Goal: Information Seeking & Learning: Learn about a topic

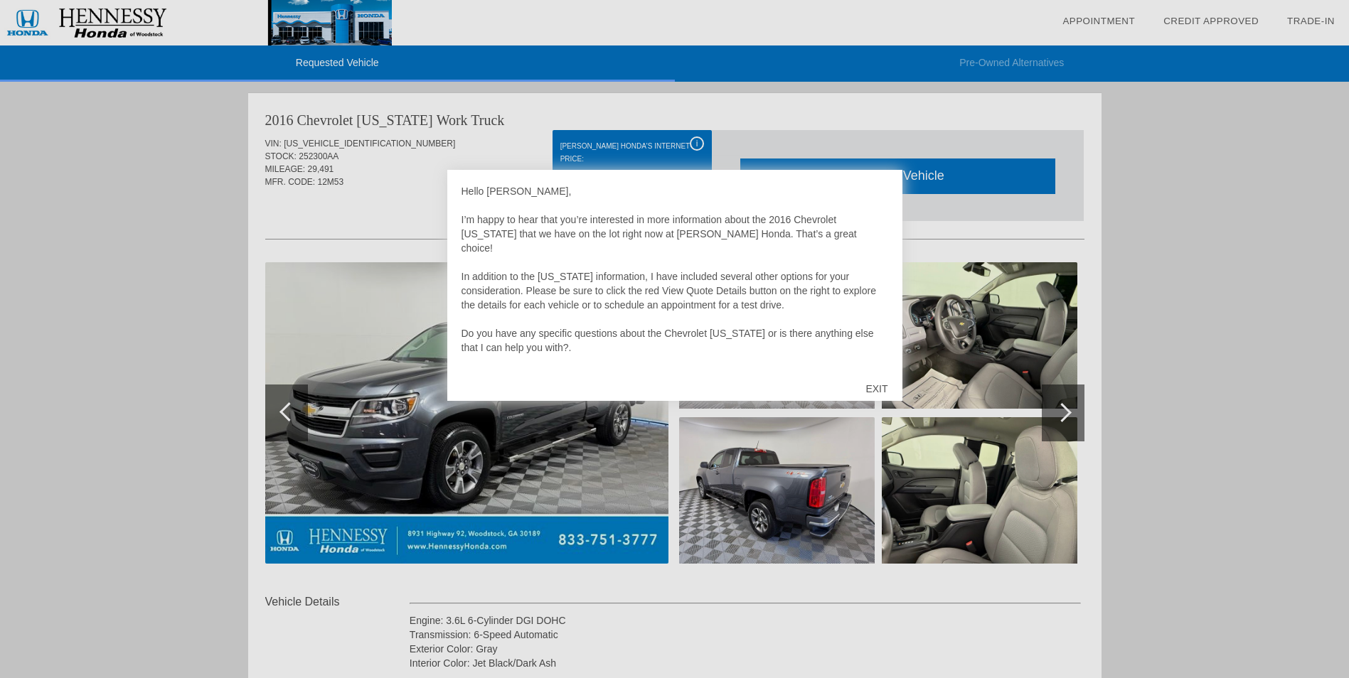
scroll to position [28, 0]
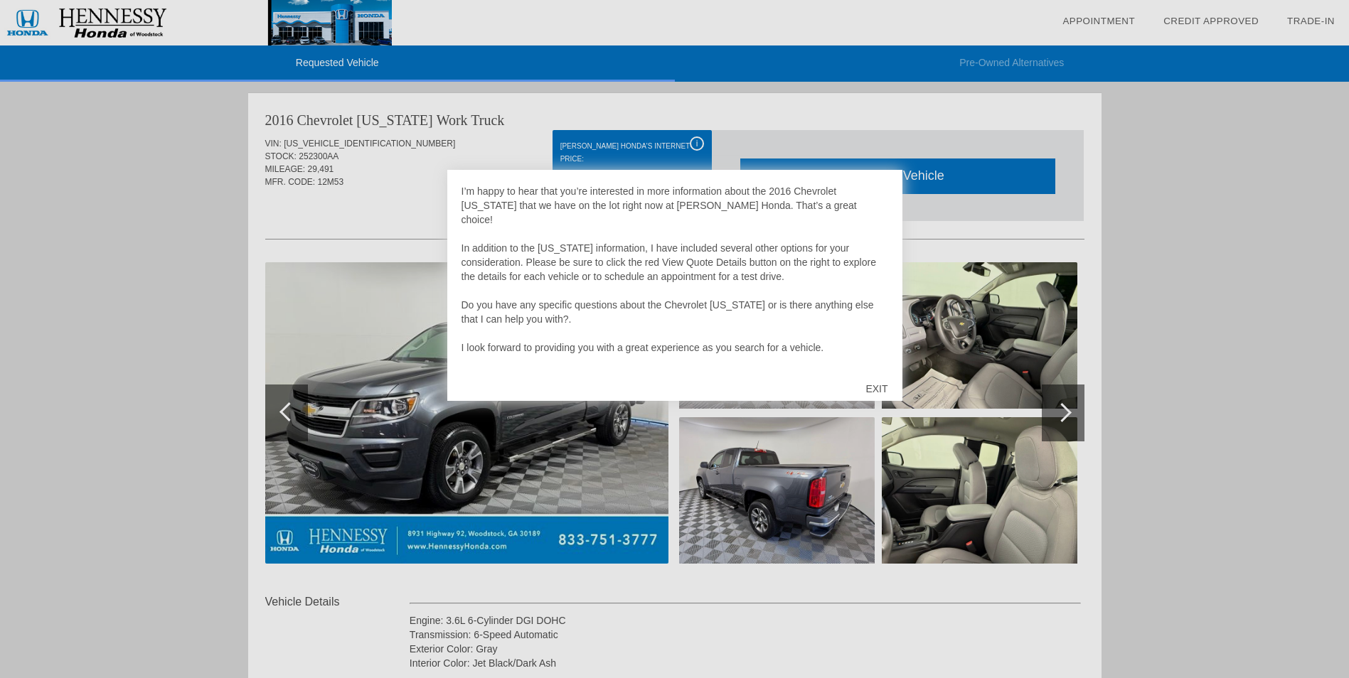
click at [873, 390] on div "EXIT" at bounding box center [876, 389] width 50 height 43
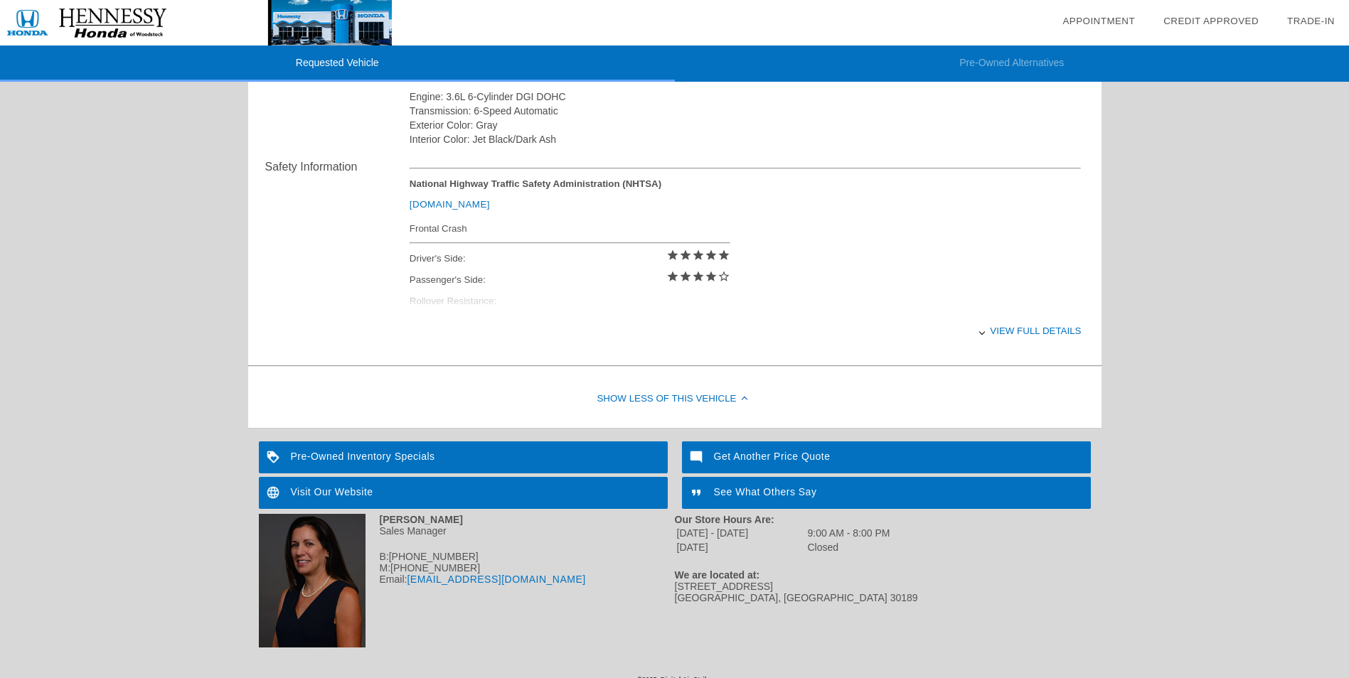
scroll to position [538, 0]
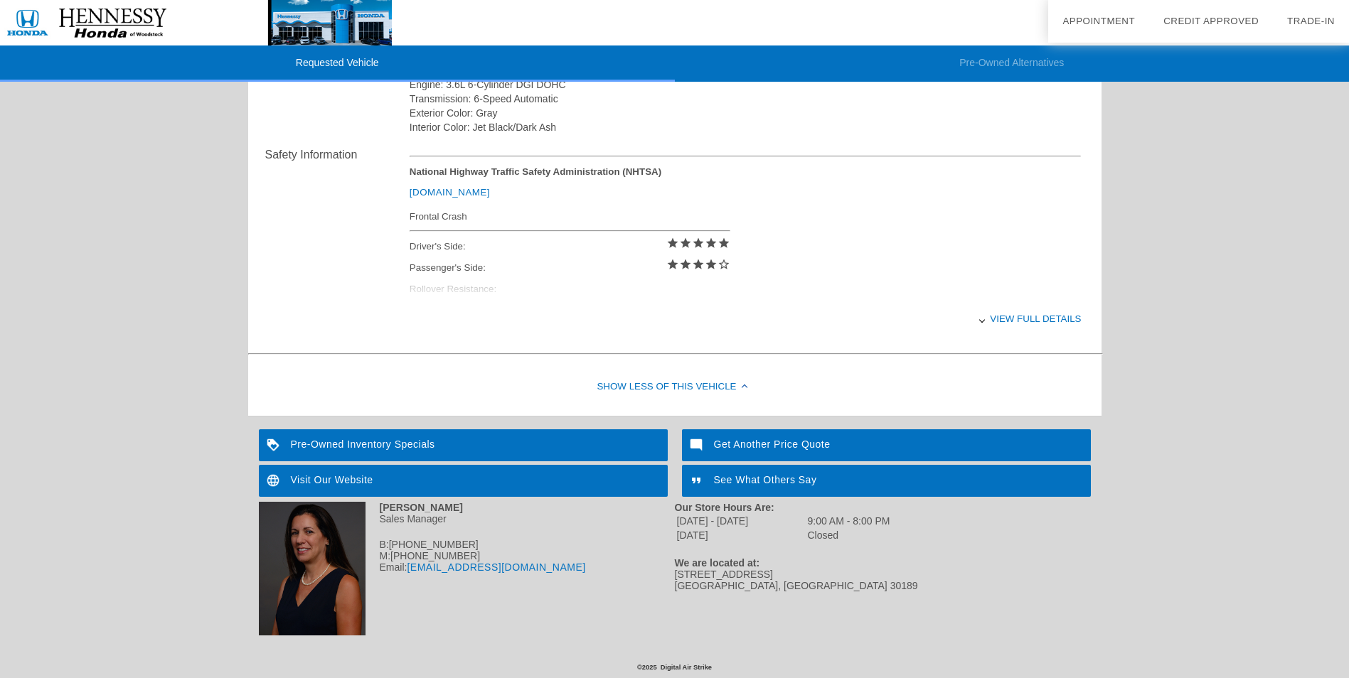
click at [1018, 311] on div "View full details" at bounding box center [746, 319] width 672 height 35
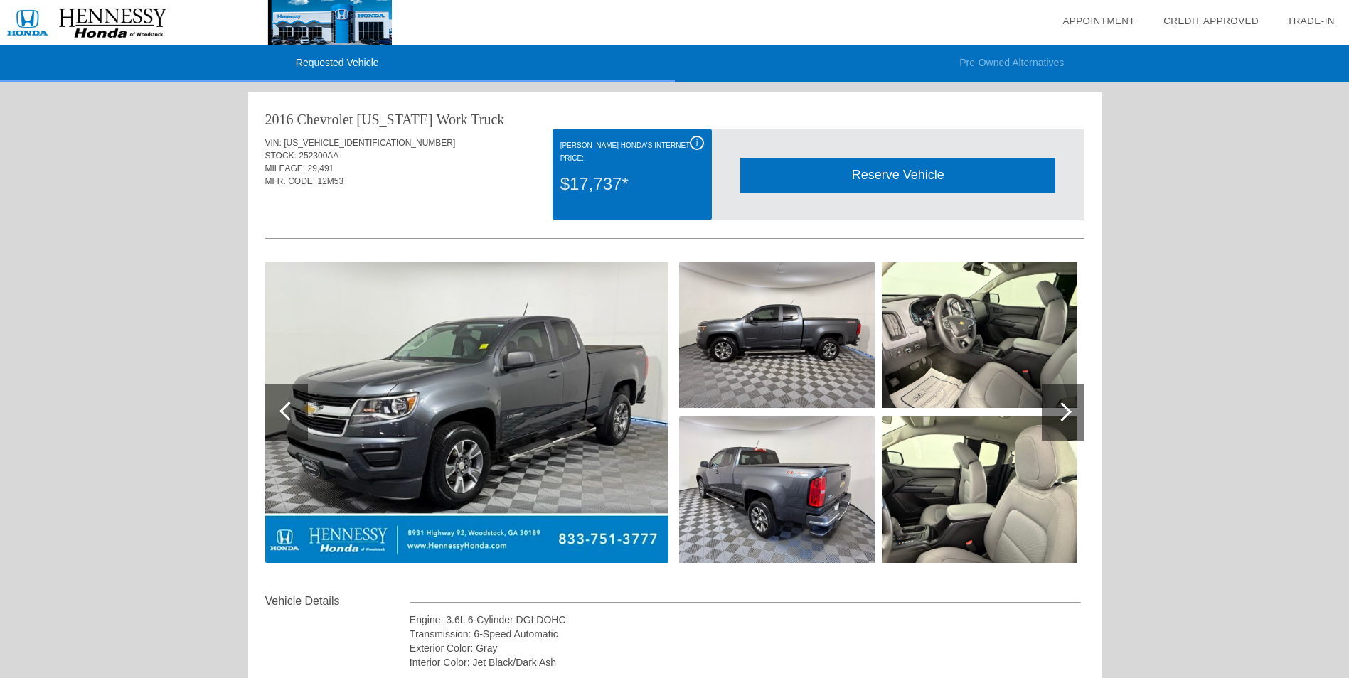
scroll to position [0, 0]
click at [696, 145] on span "i" at bounding box center [697, 144] width 2 height 10
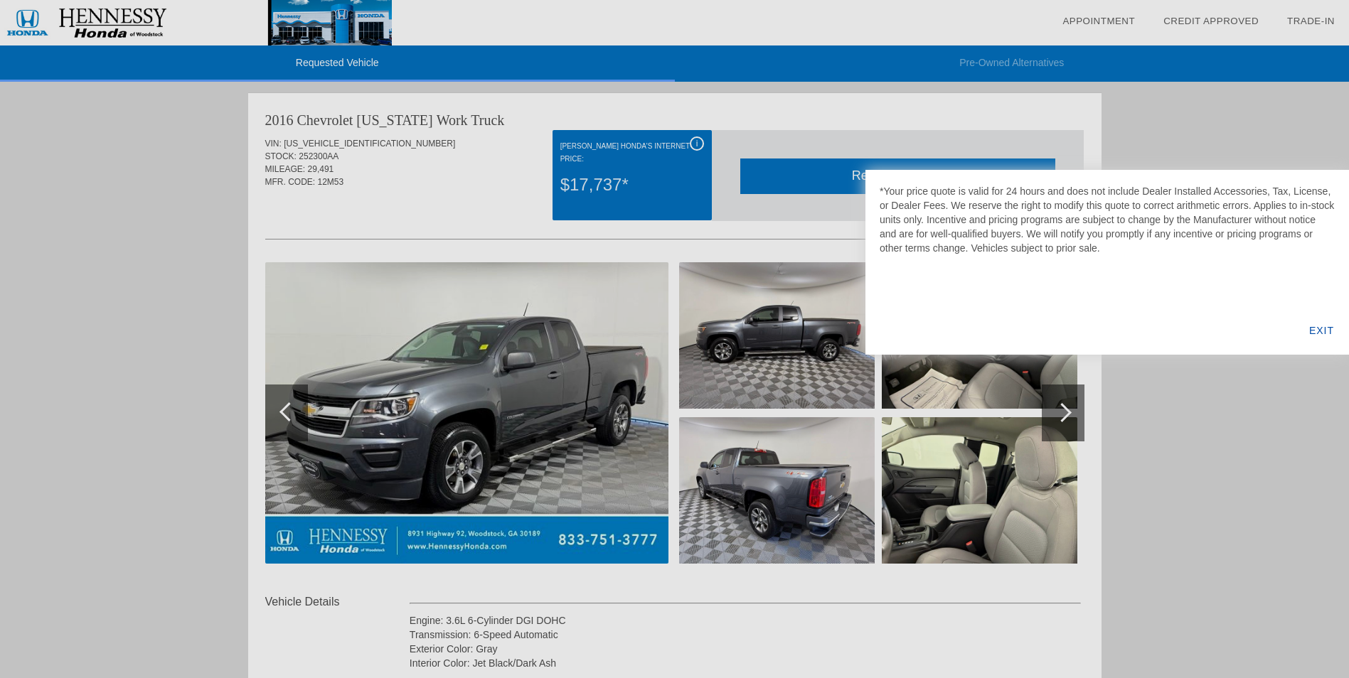
click at [1318, 328] on div "EXIT" at bounding box center [1321, 330] width 55 height 48
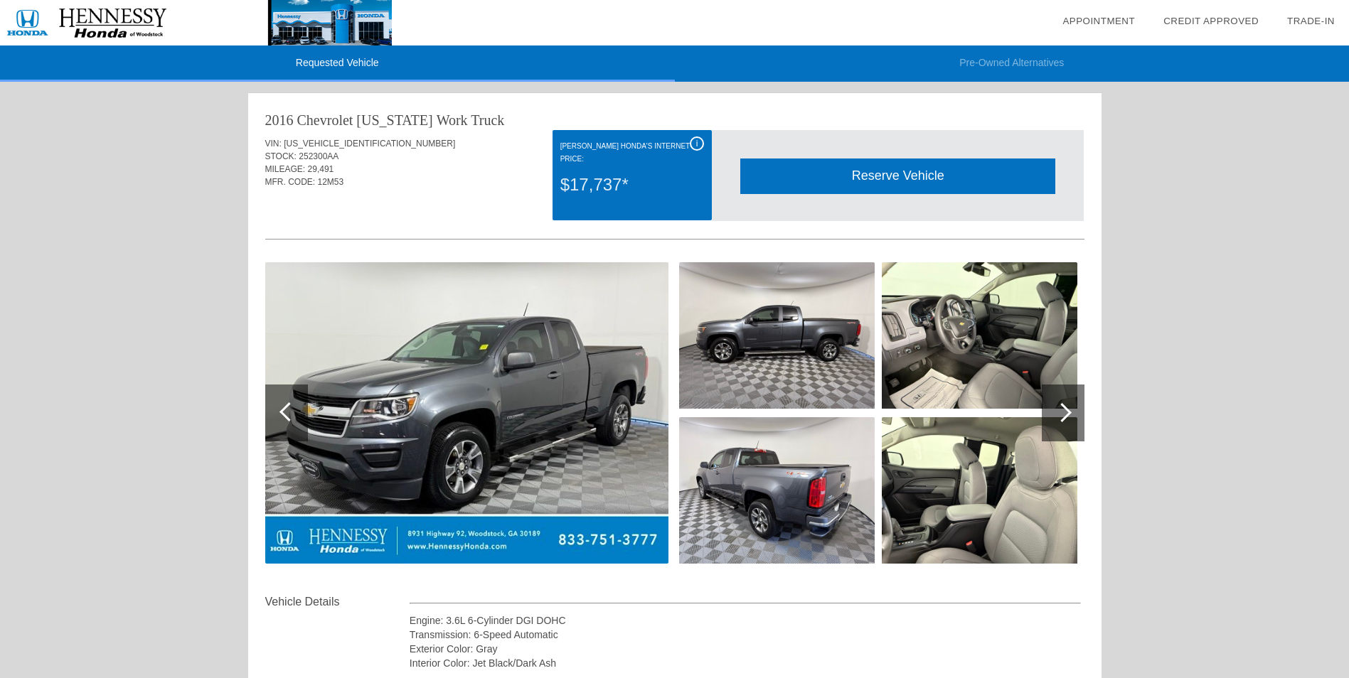
click at [95, 337] on div "Requested Vehicle Pre-Owned Alternatives date_range Appointment check_box Credi…" at bounding box center [674, 593] width 1349 height 1186
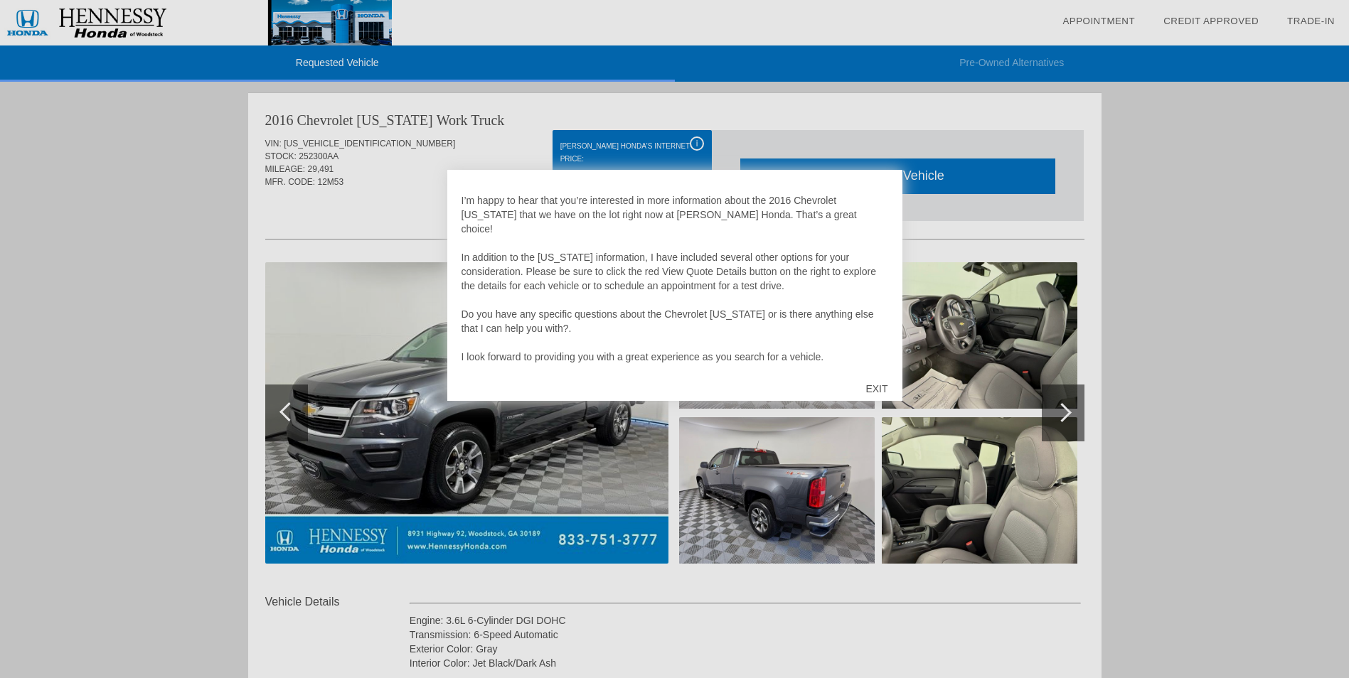
scroll to position [28, 0]
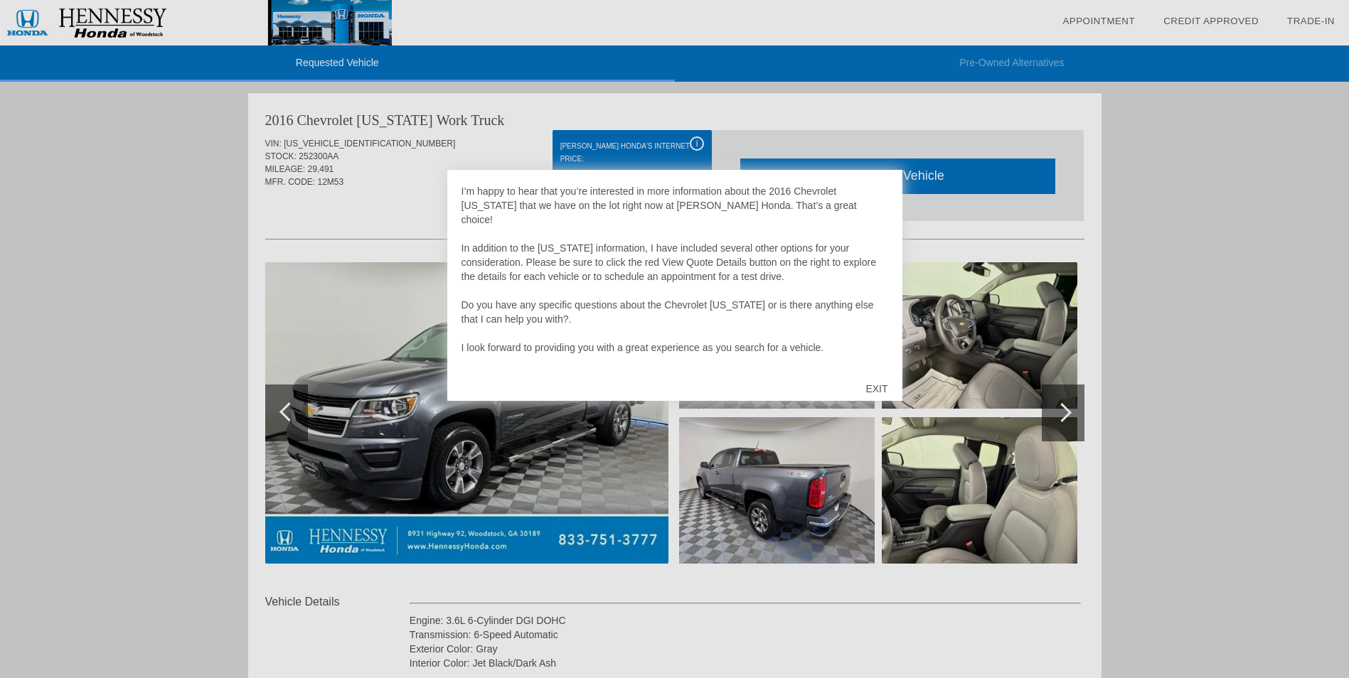
click at [887, 384] on div "EXIT" at bounding box center [876, 389] width 50 height 43
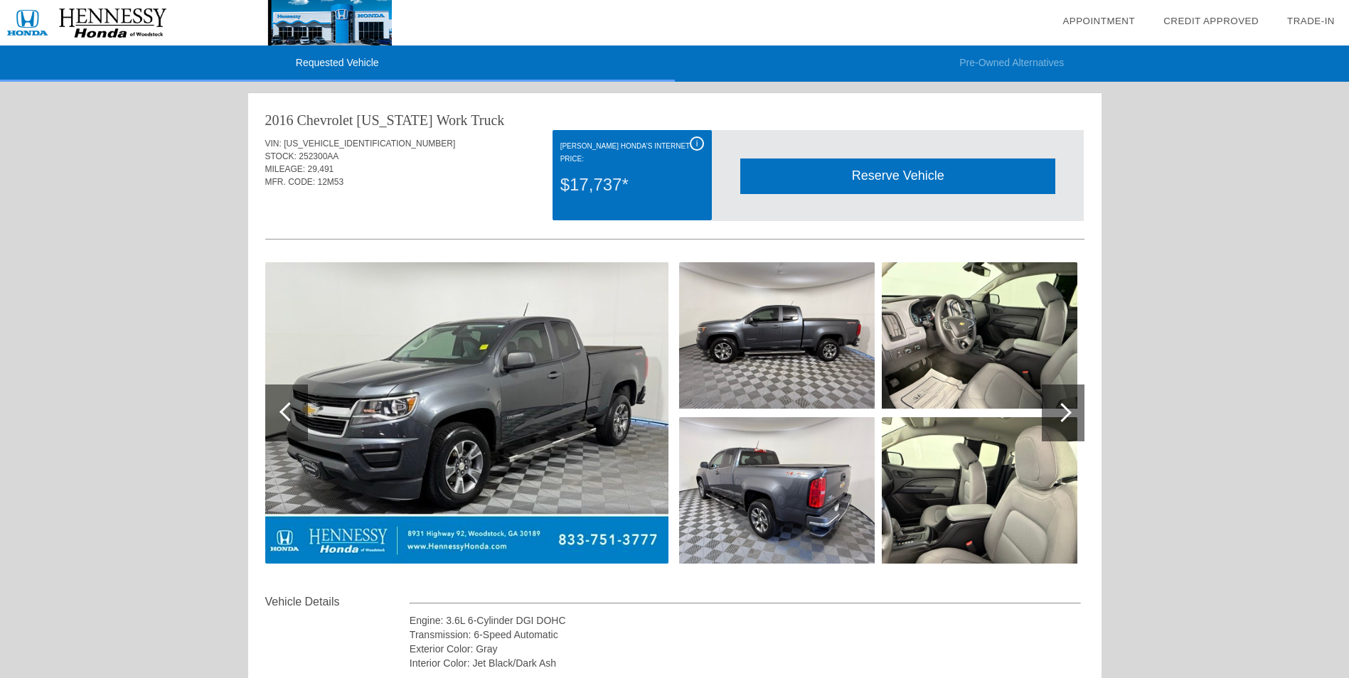
click at [692, 137] on div "i" at bounding box center [697, 144] width 14 height 14
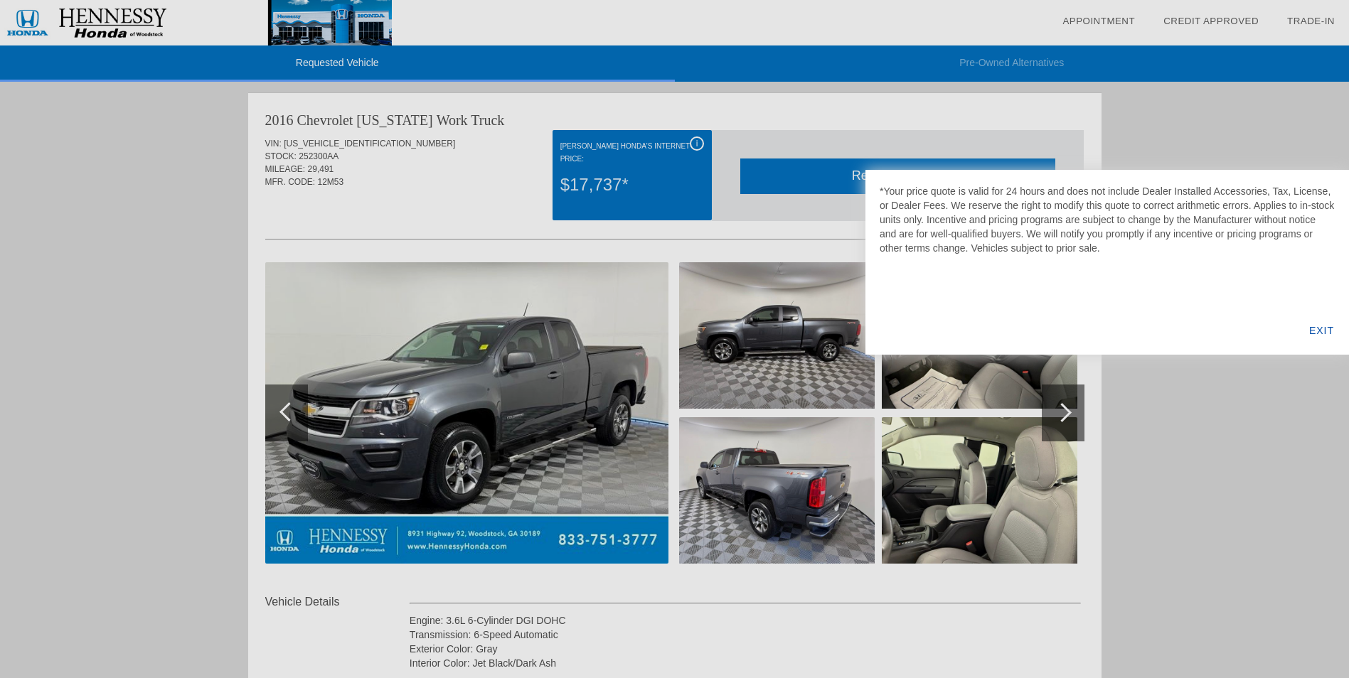
click at [1307, 333] on div "EXIT" at bounding box center [1321, 330] width 55 height 48
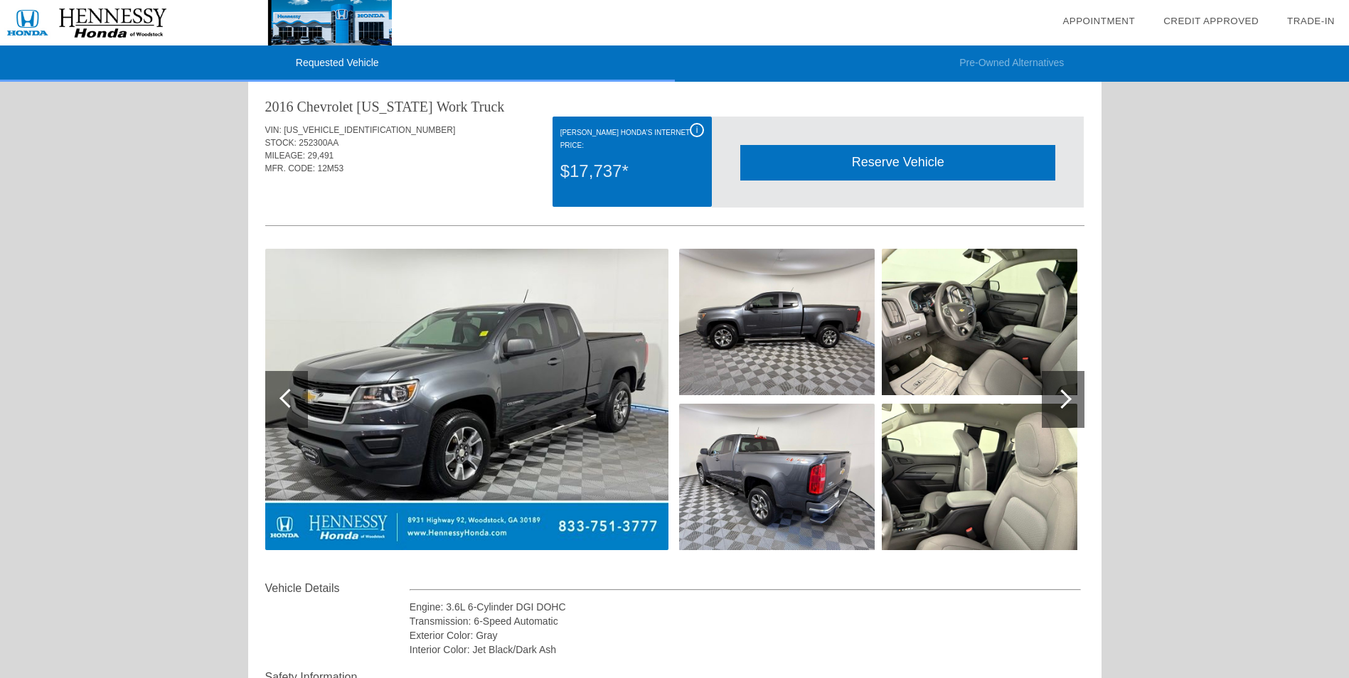
scroll to position [0, 0]
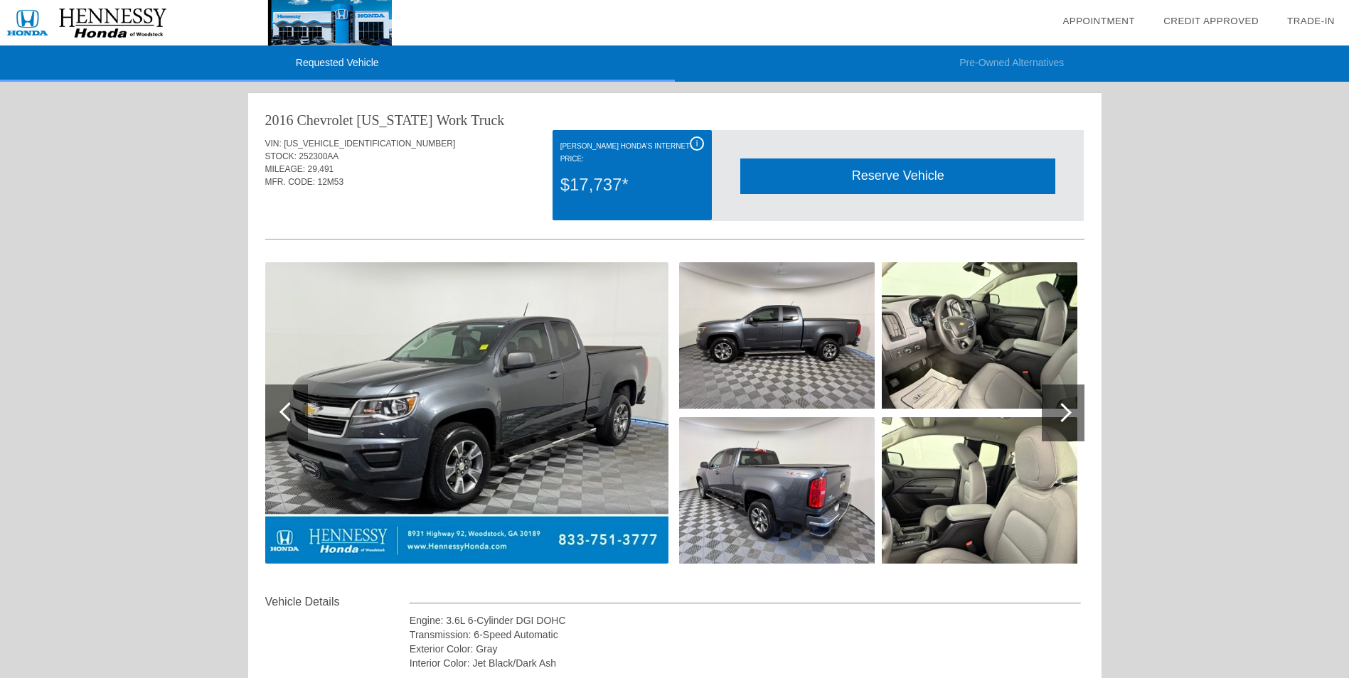
click at [691, 139] on div "i" at bounding box center [697, 144] width 14 height 14
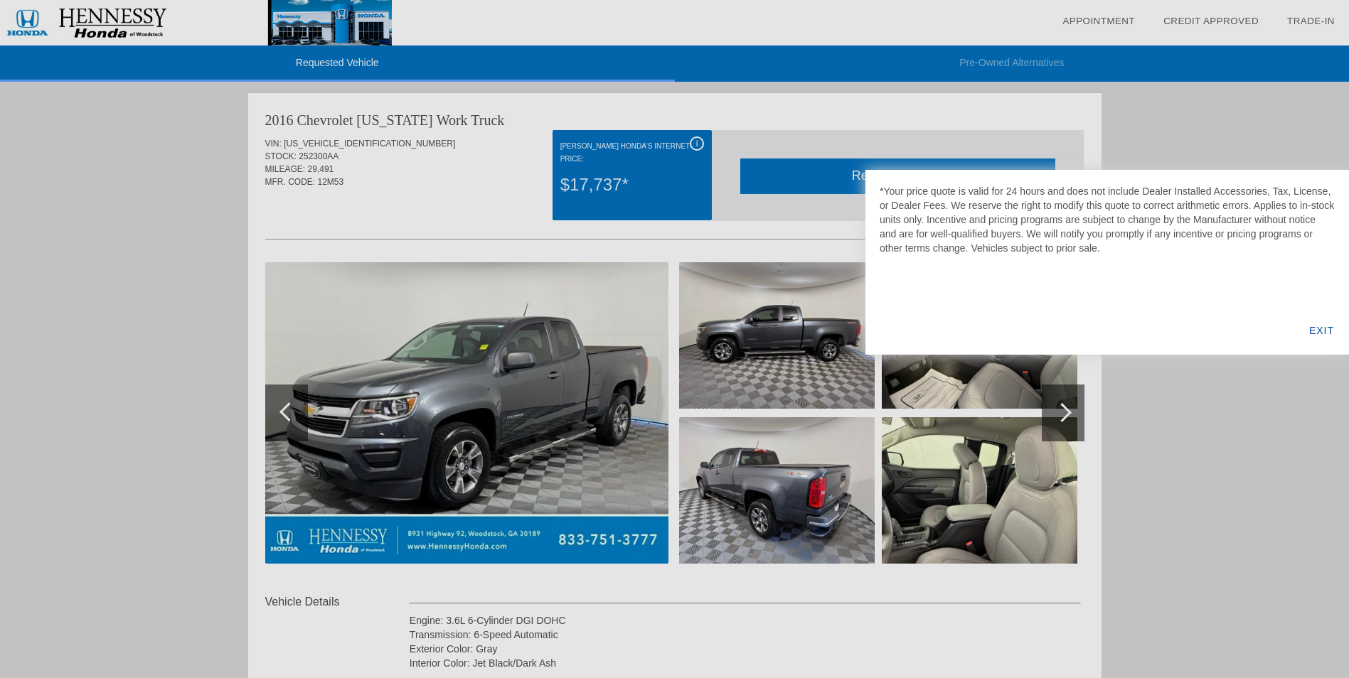
click at [1318, 329] on div "EXIT" at bounding box center [1321, 330] width 55 height 48
